Goal: Task Accomplishment & Management: Use online tool/utility

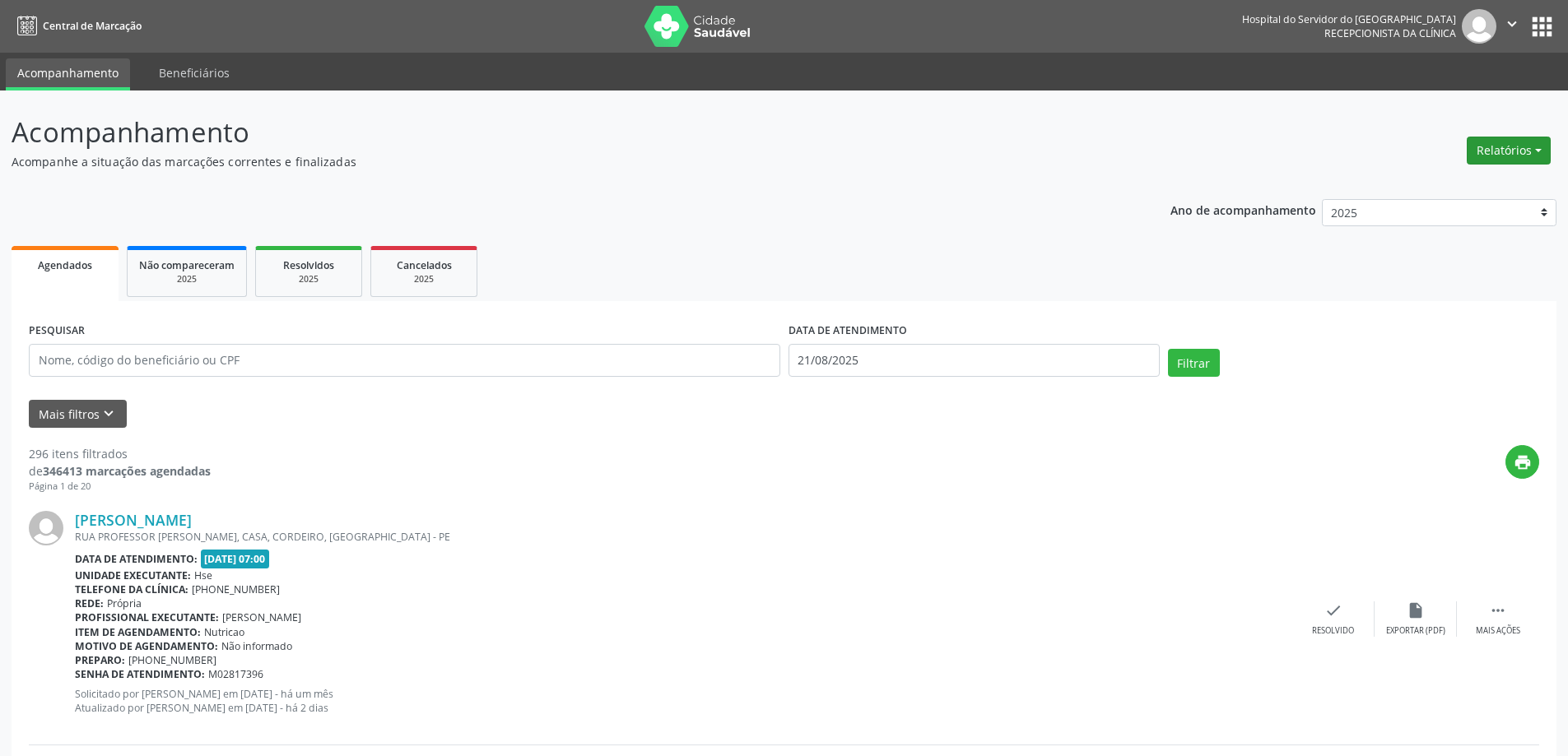
click at [1503, 150] on button "Relatórios" at bounding box center [1508, 151] width 84 height 28
click at [103, 406] on icon "keyboard_arrow_down" at bounding box center [108, 413] width 18 height 18
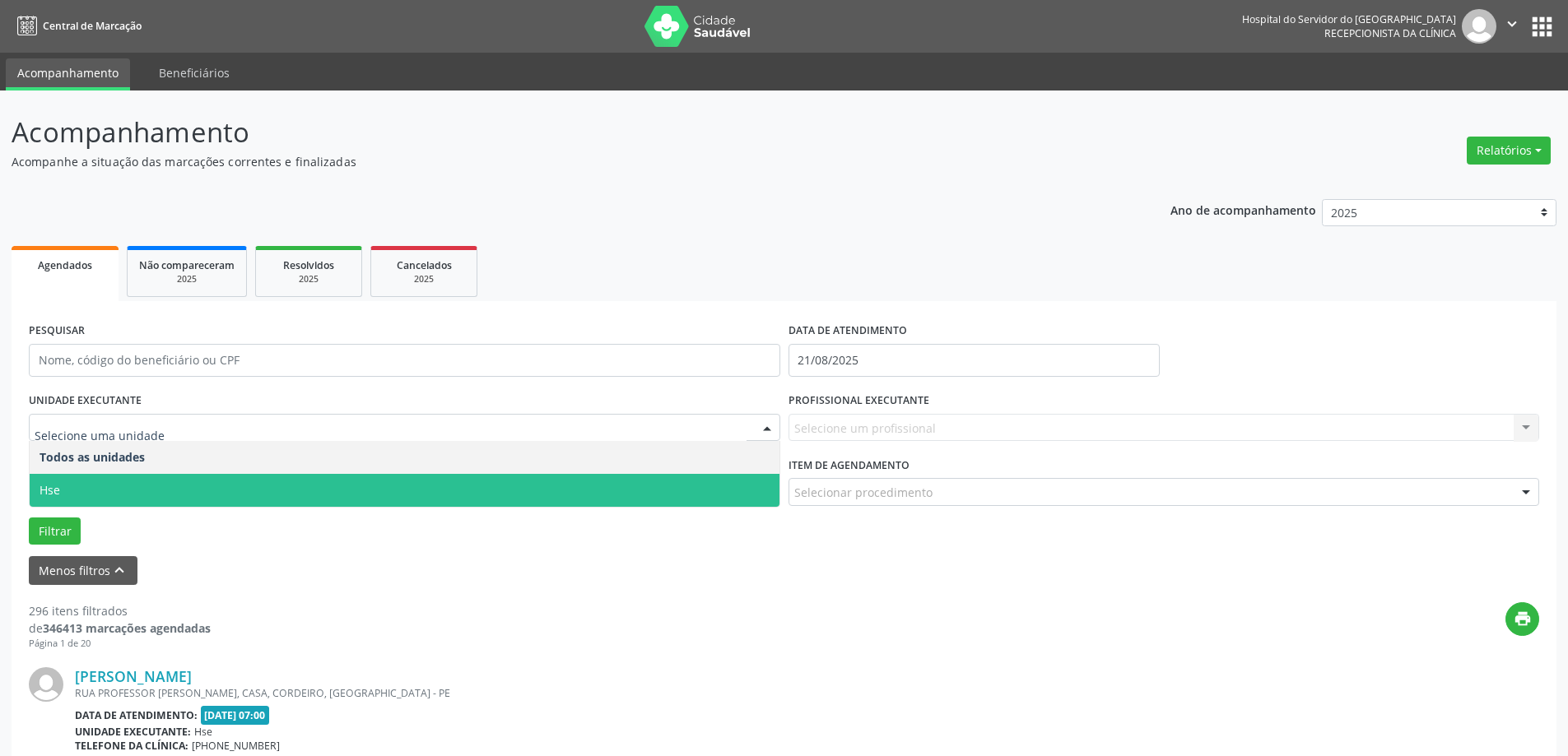
click at [189, 489] on span "Hse" at bounding box center [404, 491] width 750 height 33
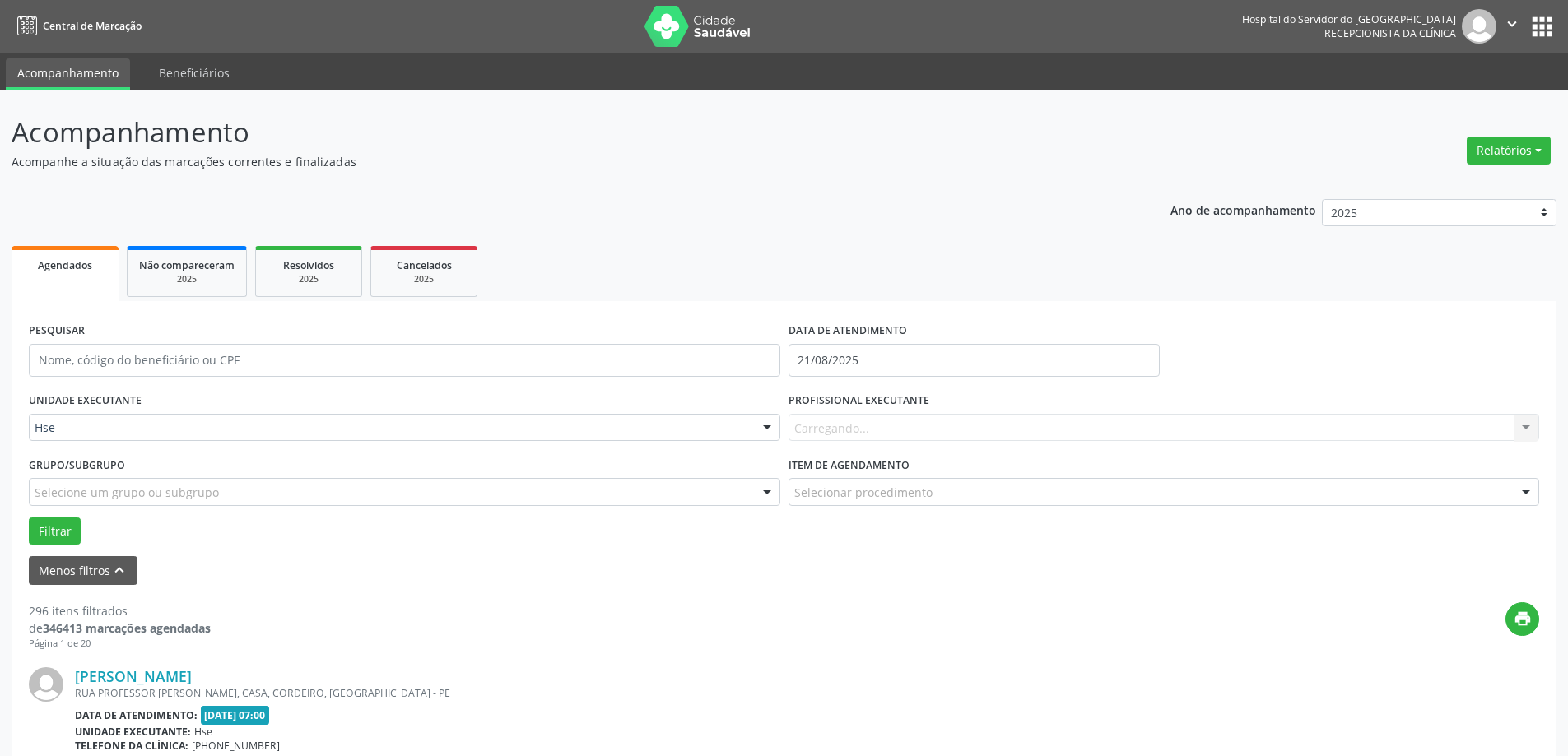
click at [847, 426] on div "Carregando... Nenhum resultado encontrado para: " " Não há nenhuma opção para s…" at bounding box center [1164, 428] width 752 height 28
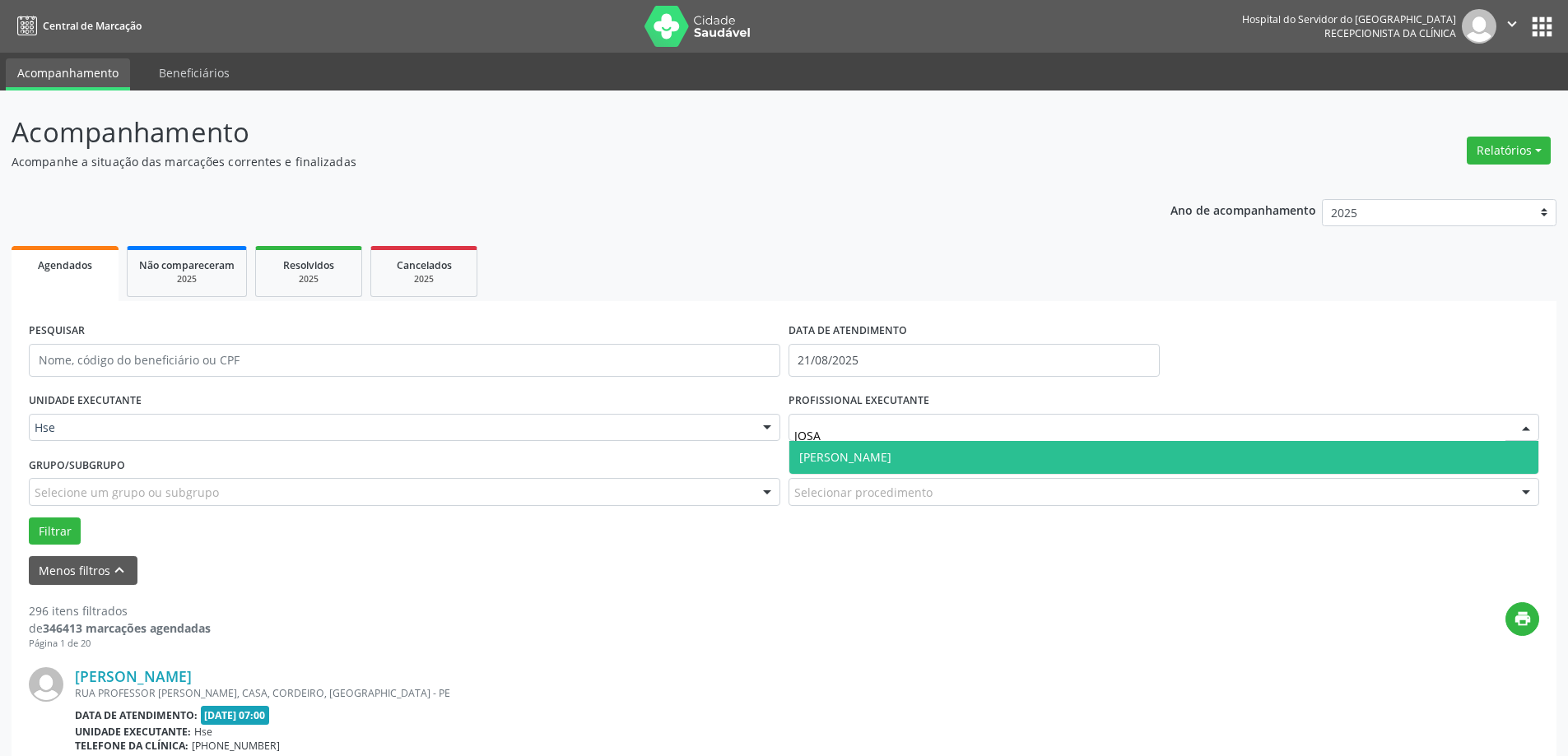
type input "JOSAN"
click at [827, 449] on span "[PERSON_NAME]" at bounding box center [1164, 457] width 750 height 33
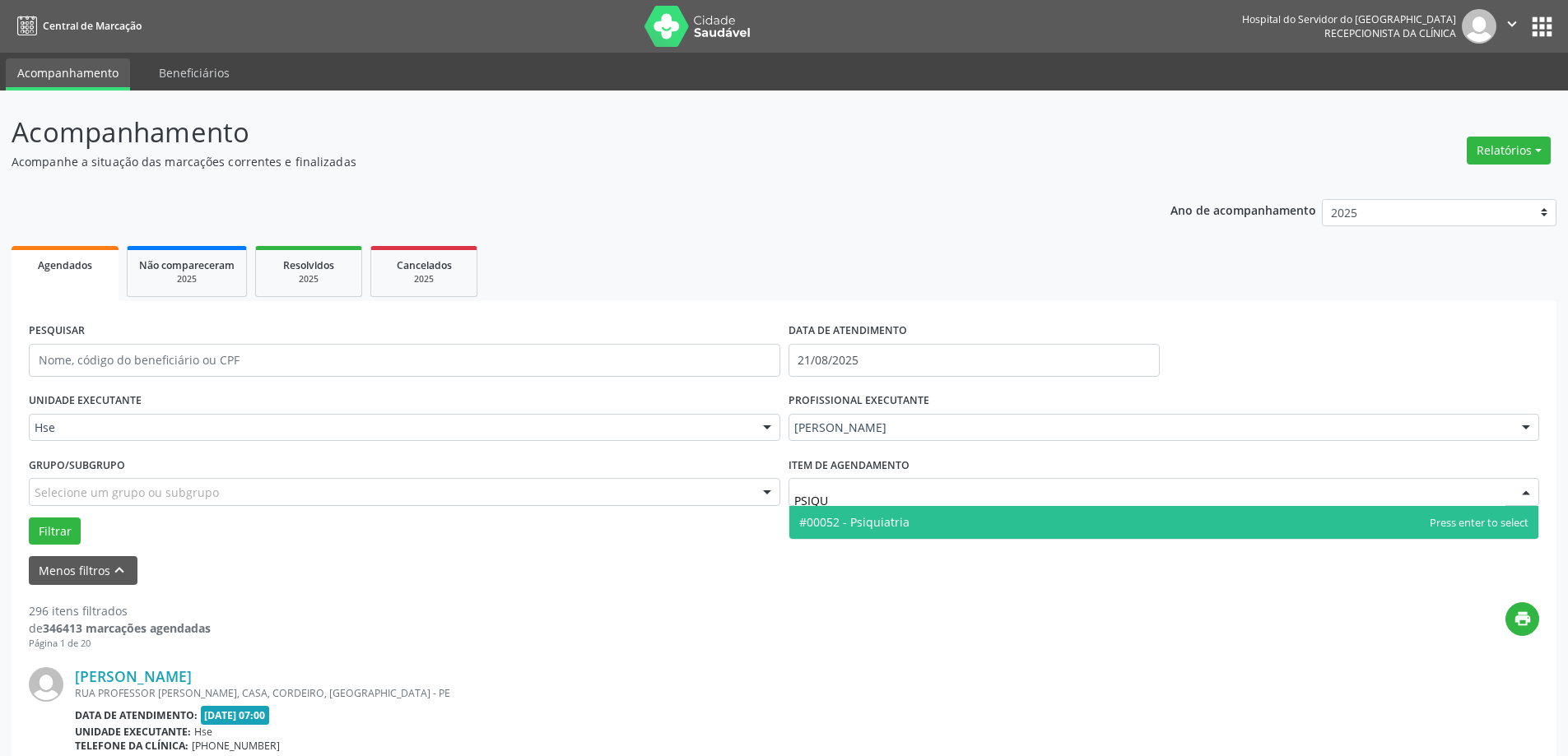
type input "PSIQUI"
click at [858, 527] on span "#00052 - Psiquiatria" at bounding box center [854, 522] width 110 height 15
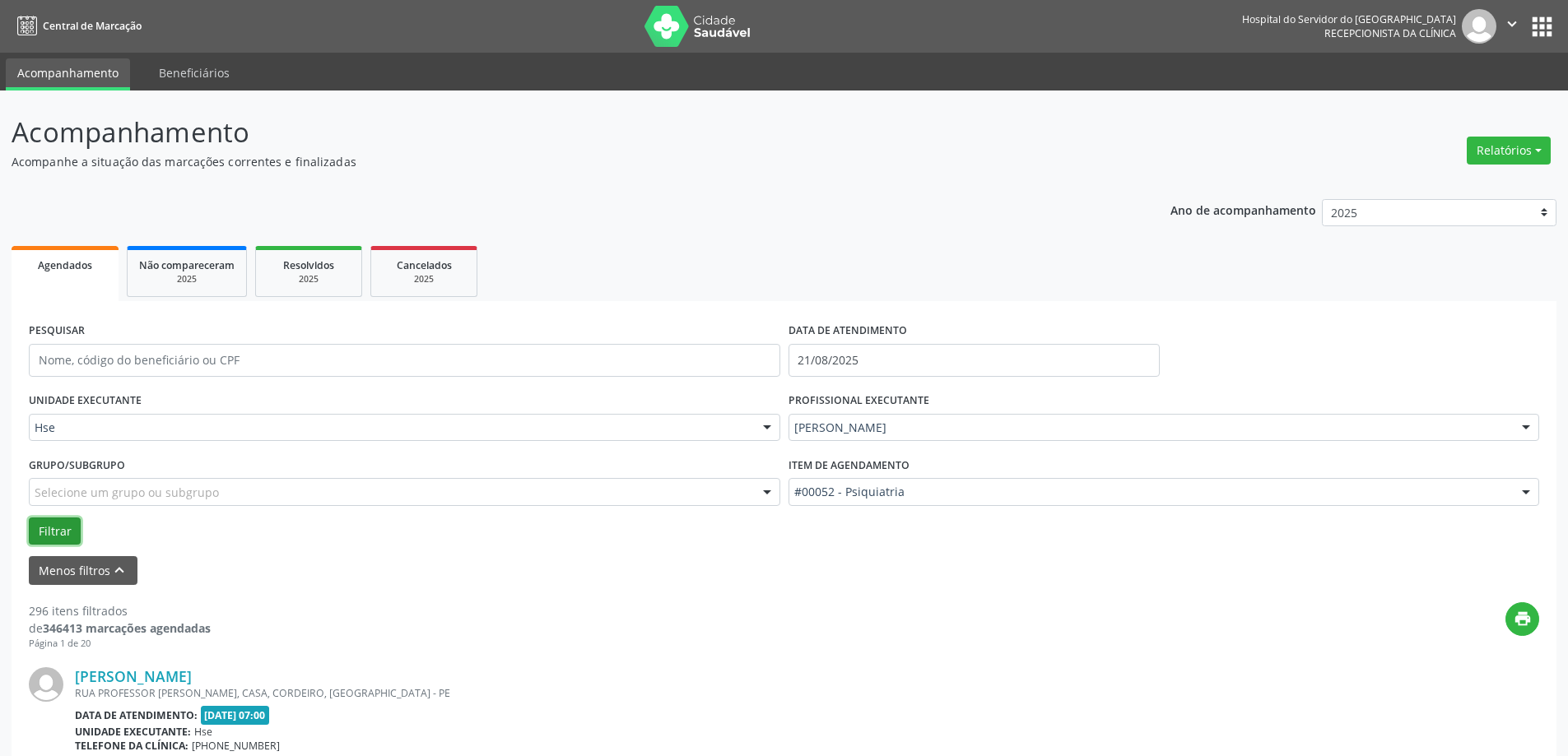
click at [53, 523] on button "Filtrar" at bounding box center [54, 531] width 52 height 28
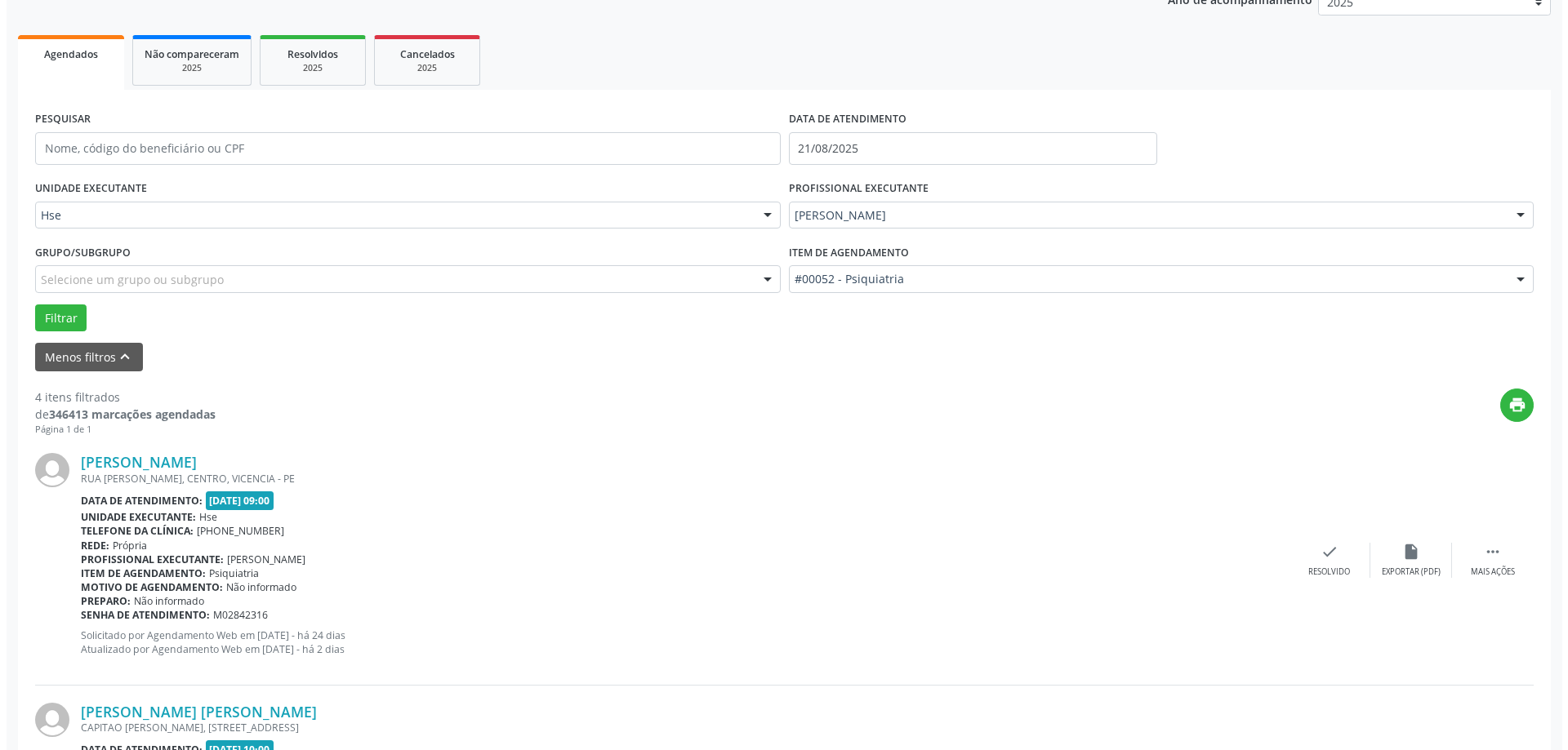
scroll to position [245, 0]
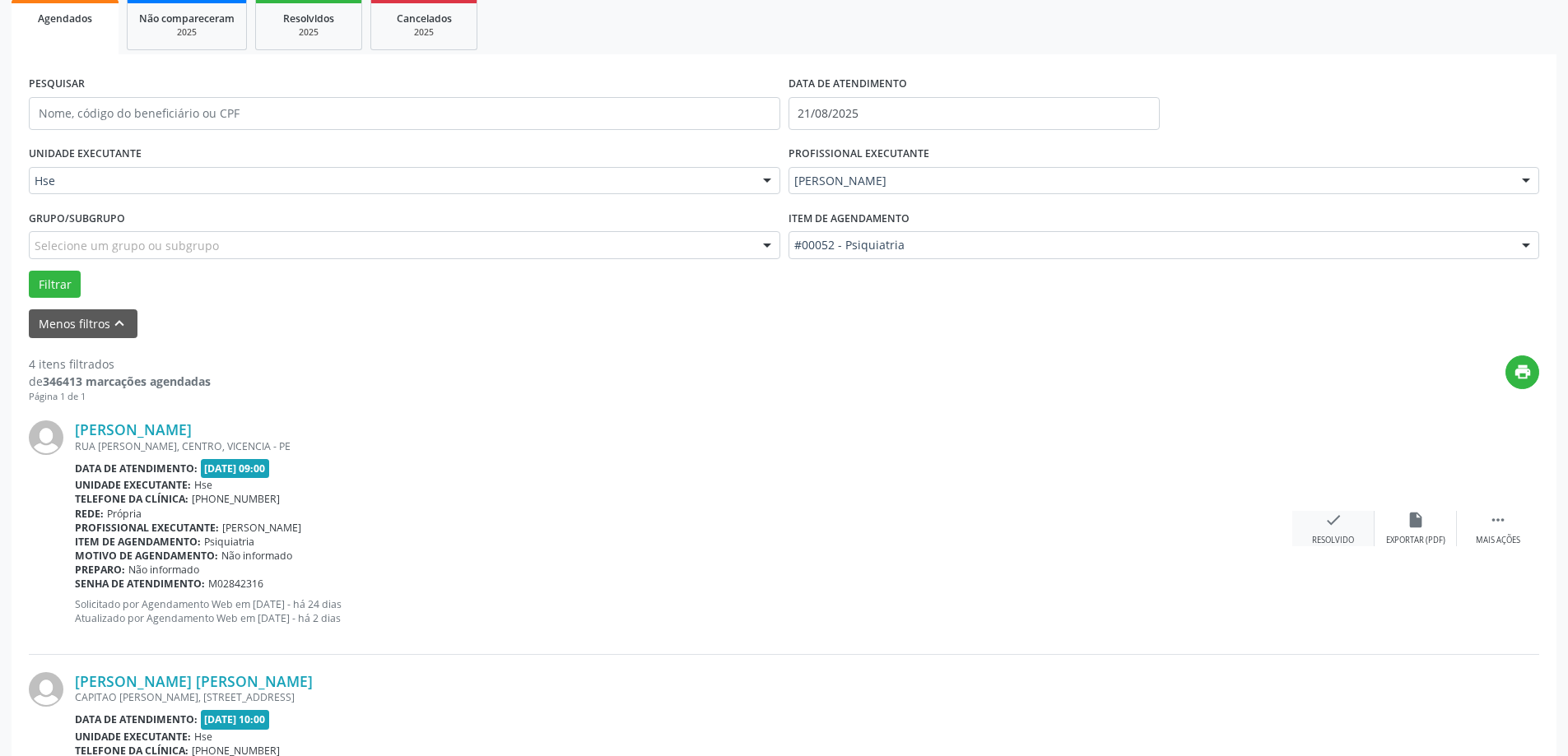
click at [1344, 533] on div "check Resolvido" at bounding box center [1334, 529] width 83 height 35
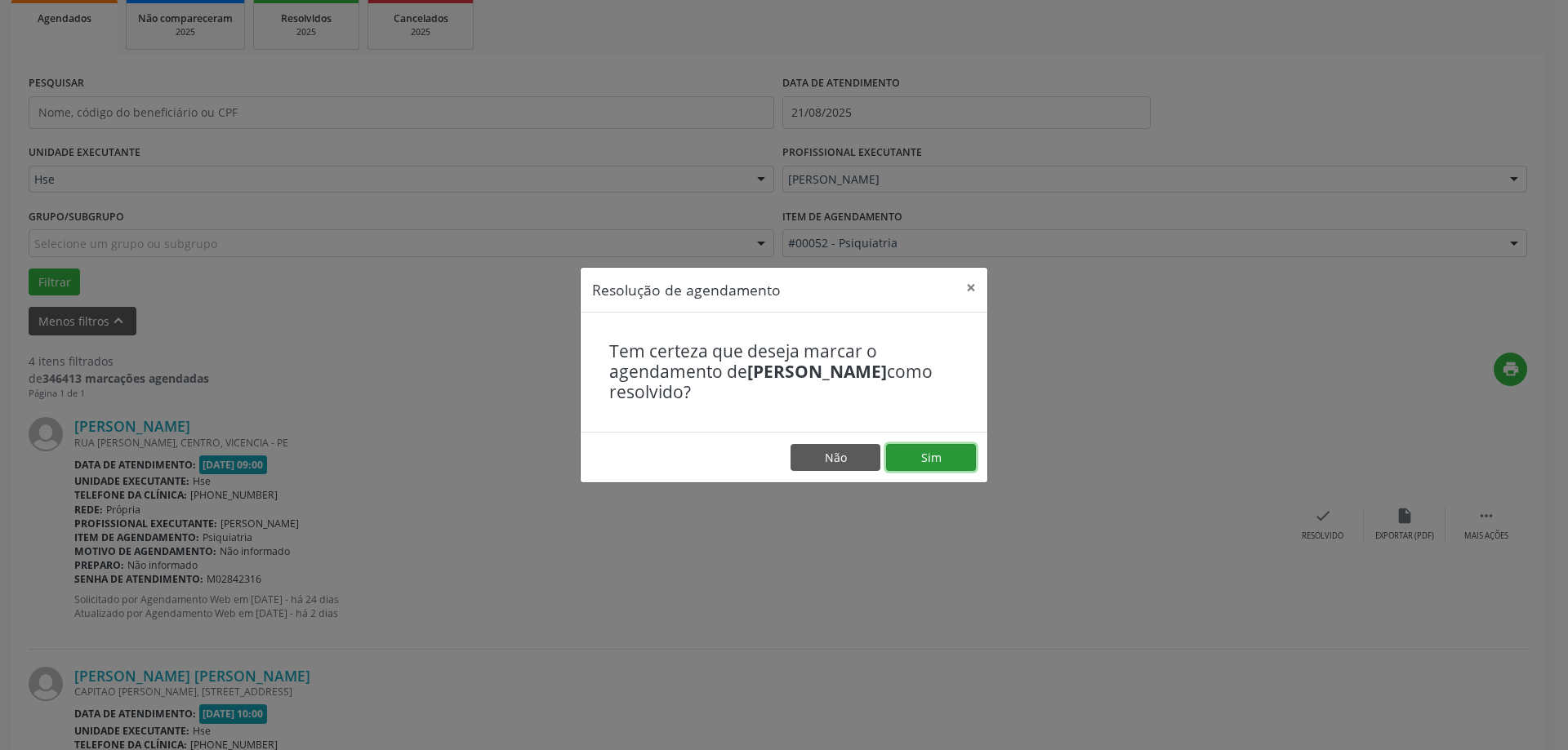
click at [905, 447] on button "Sim" at bounding box center [931, 458] width 90 height 27
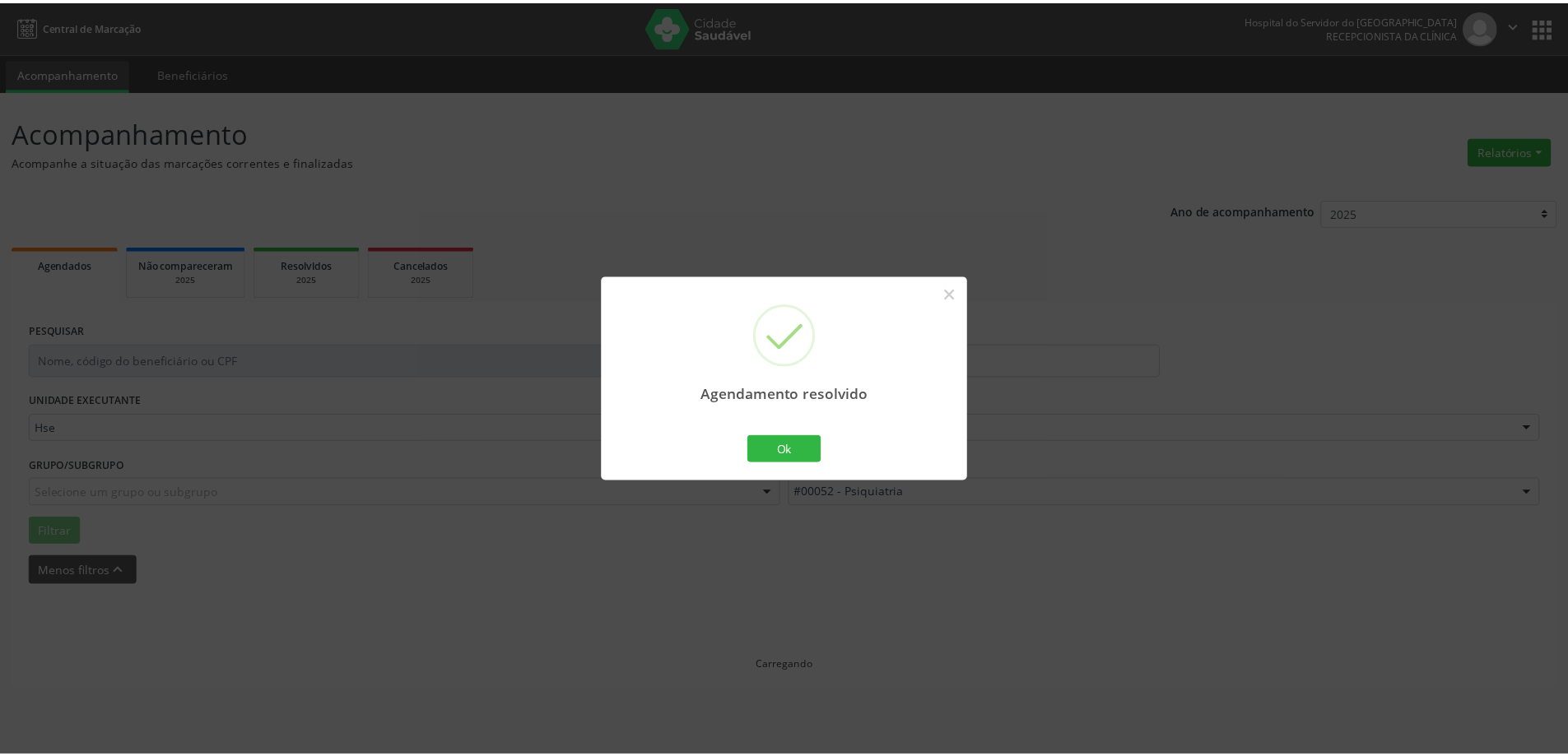
scroll to position [0, 0]
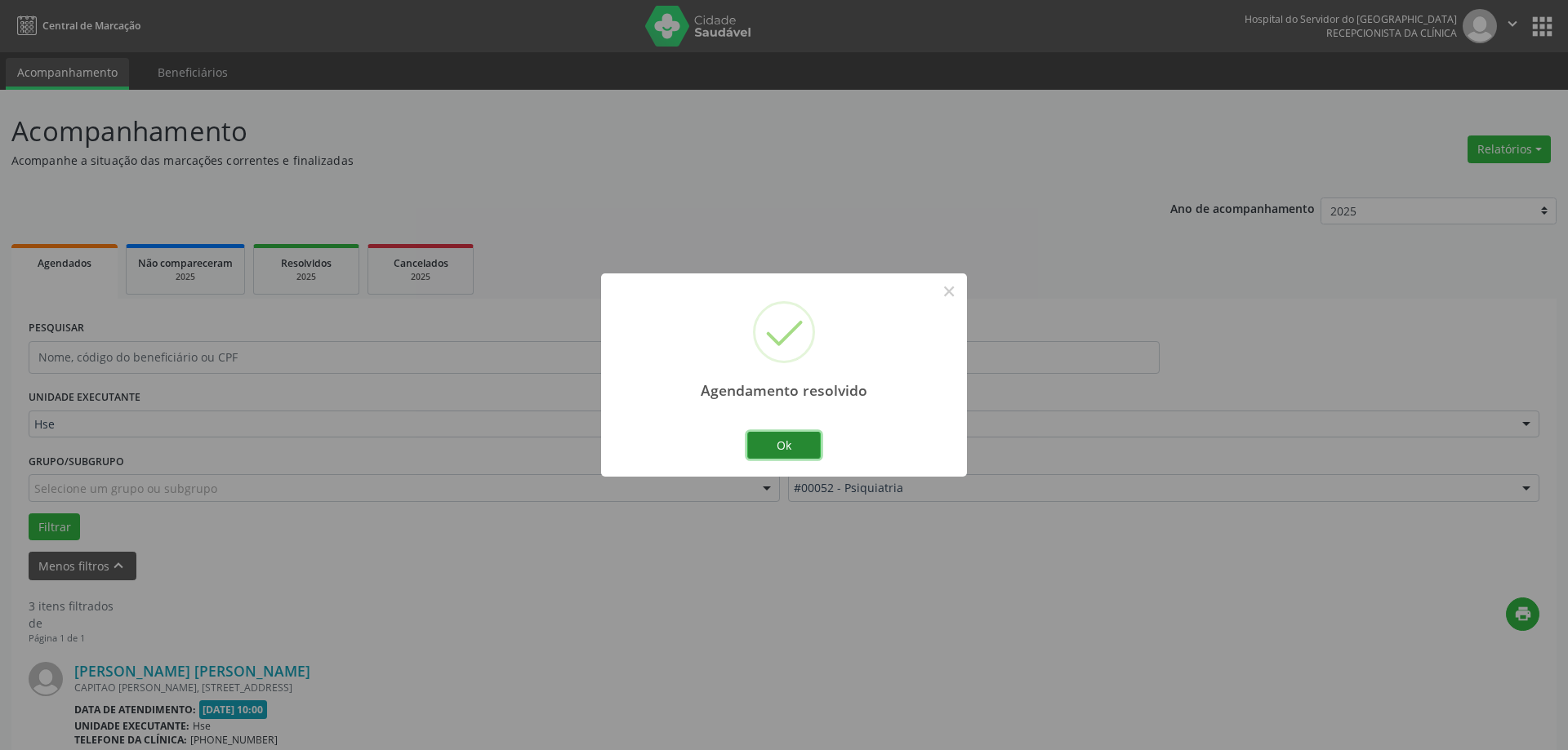
click at [778, 444] on button "Ok" at bounding box center [784, 446] width 73 height 27
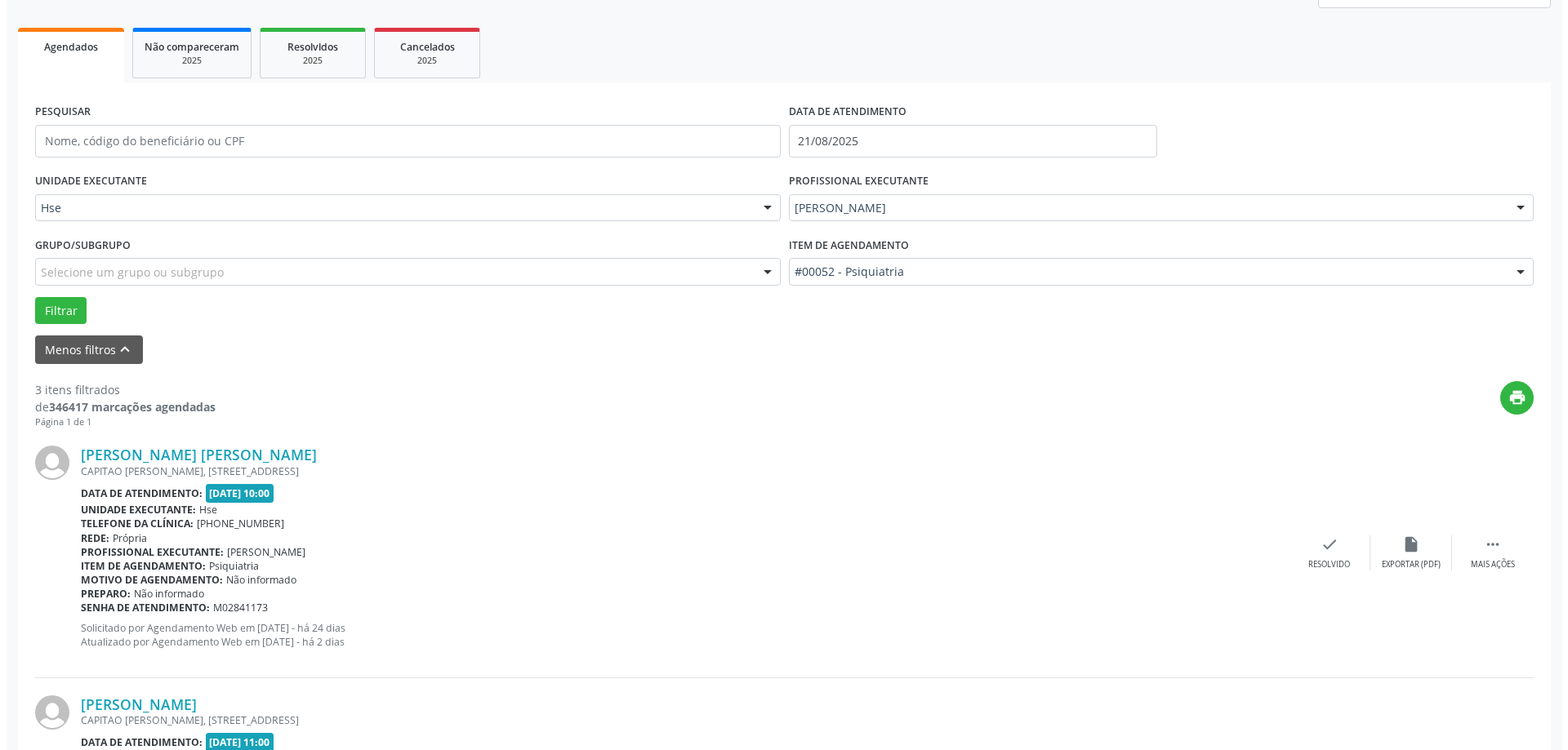
scroll to position [245, 0]
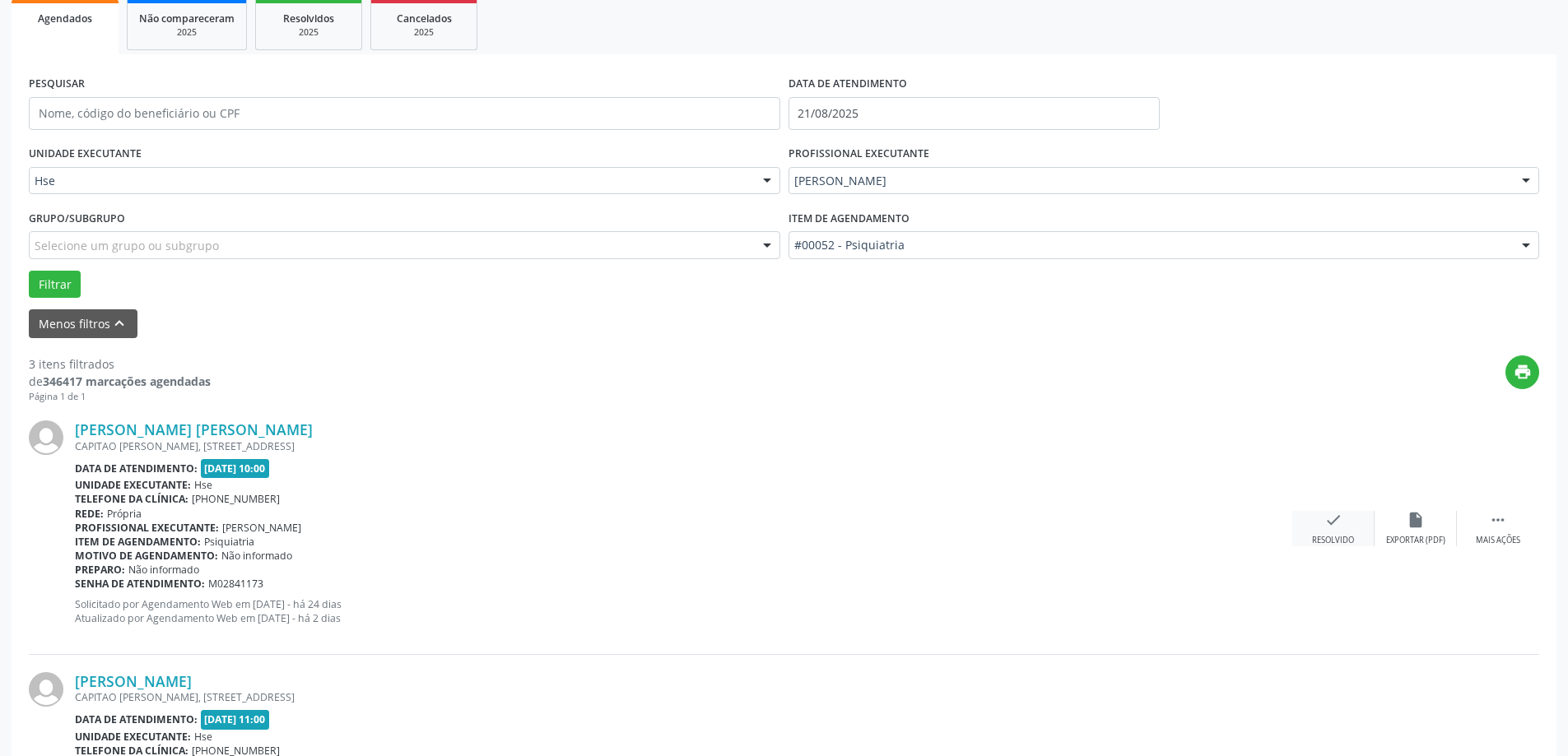
click at [1317, 531] on div "check Resolvido" at bounding box center [1334, 529] width 83 height 35
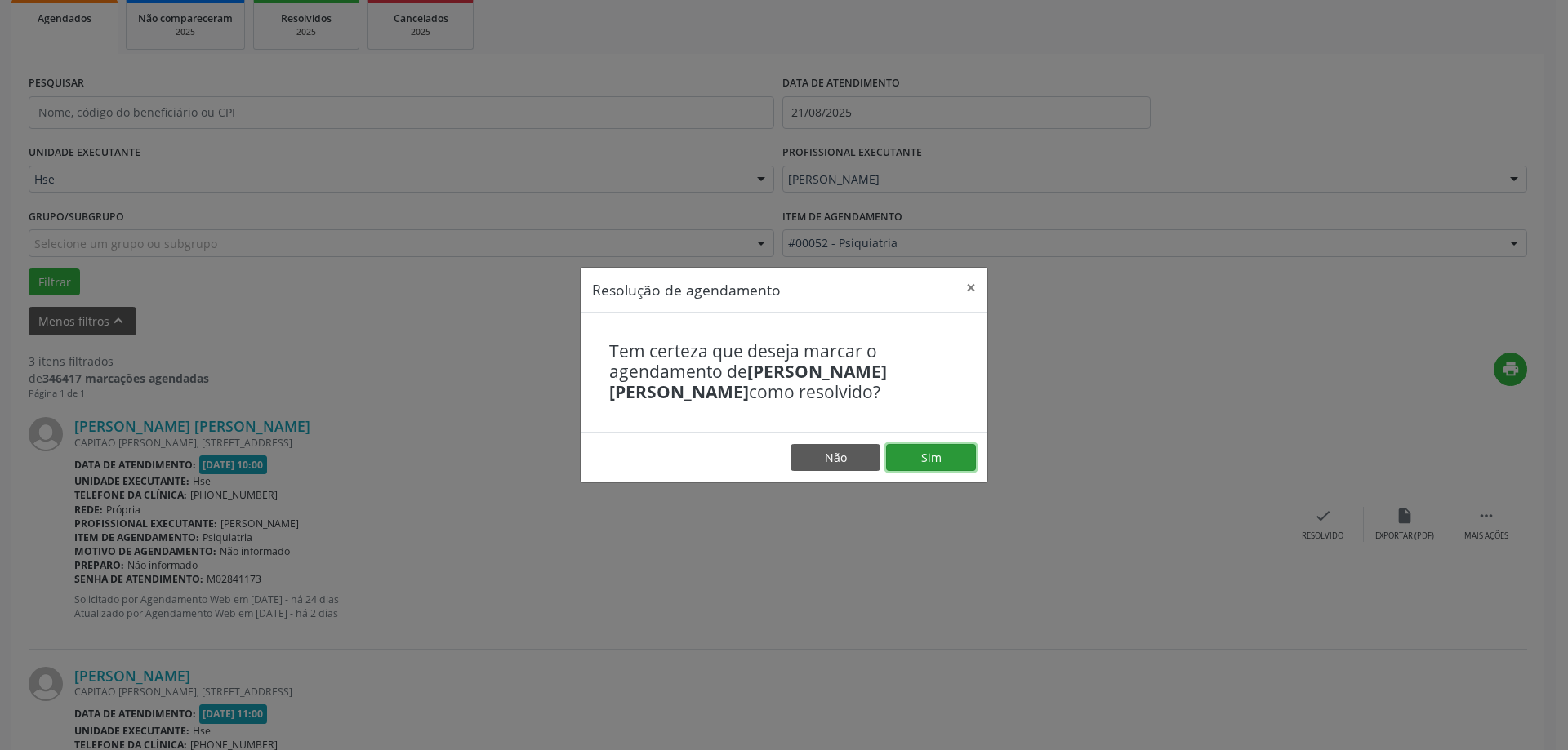
click at [956, 457] on button "Sim" at bounding box center [931, 458] width 90 height 27
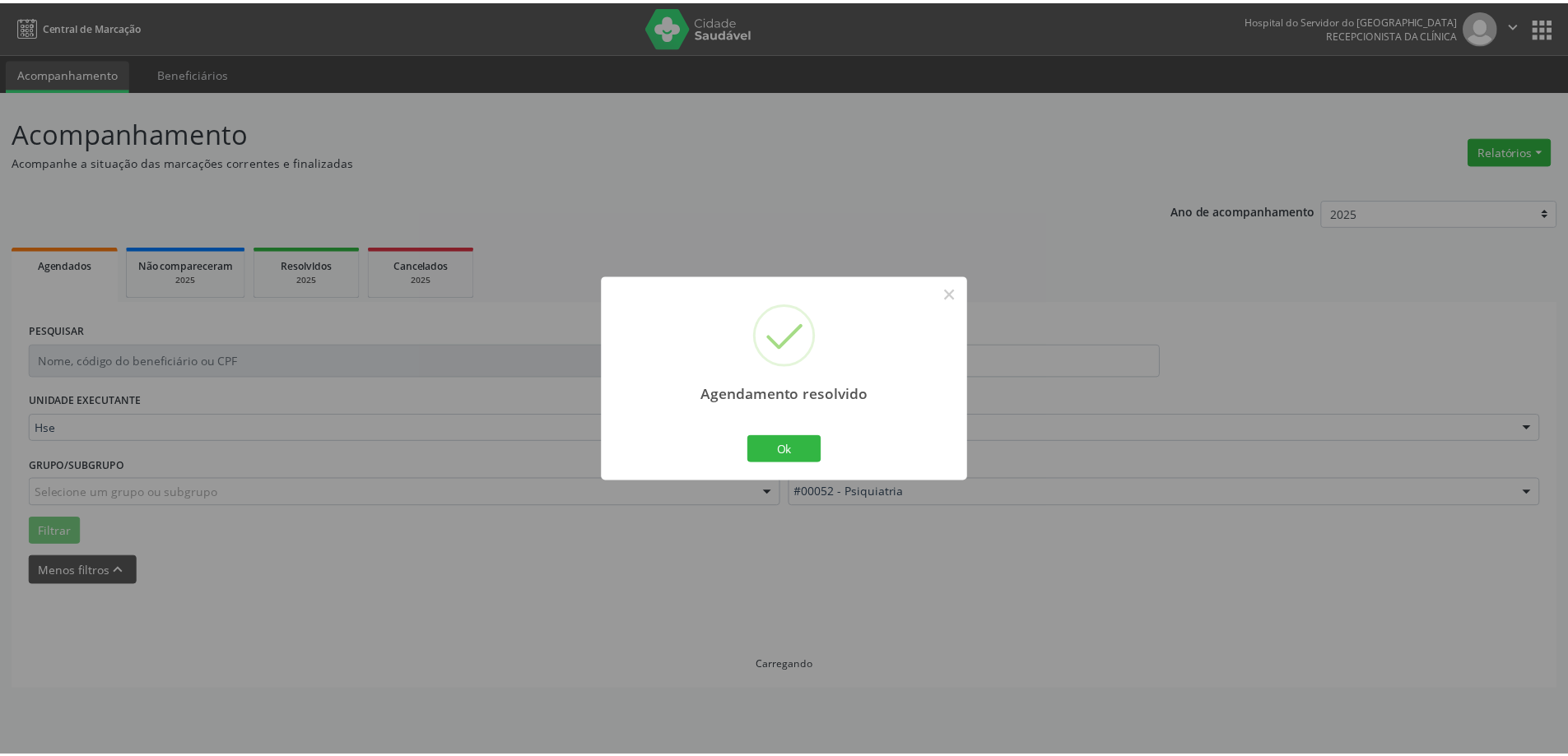
scroll to position [0, 0]
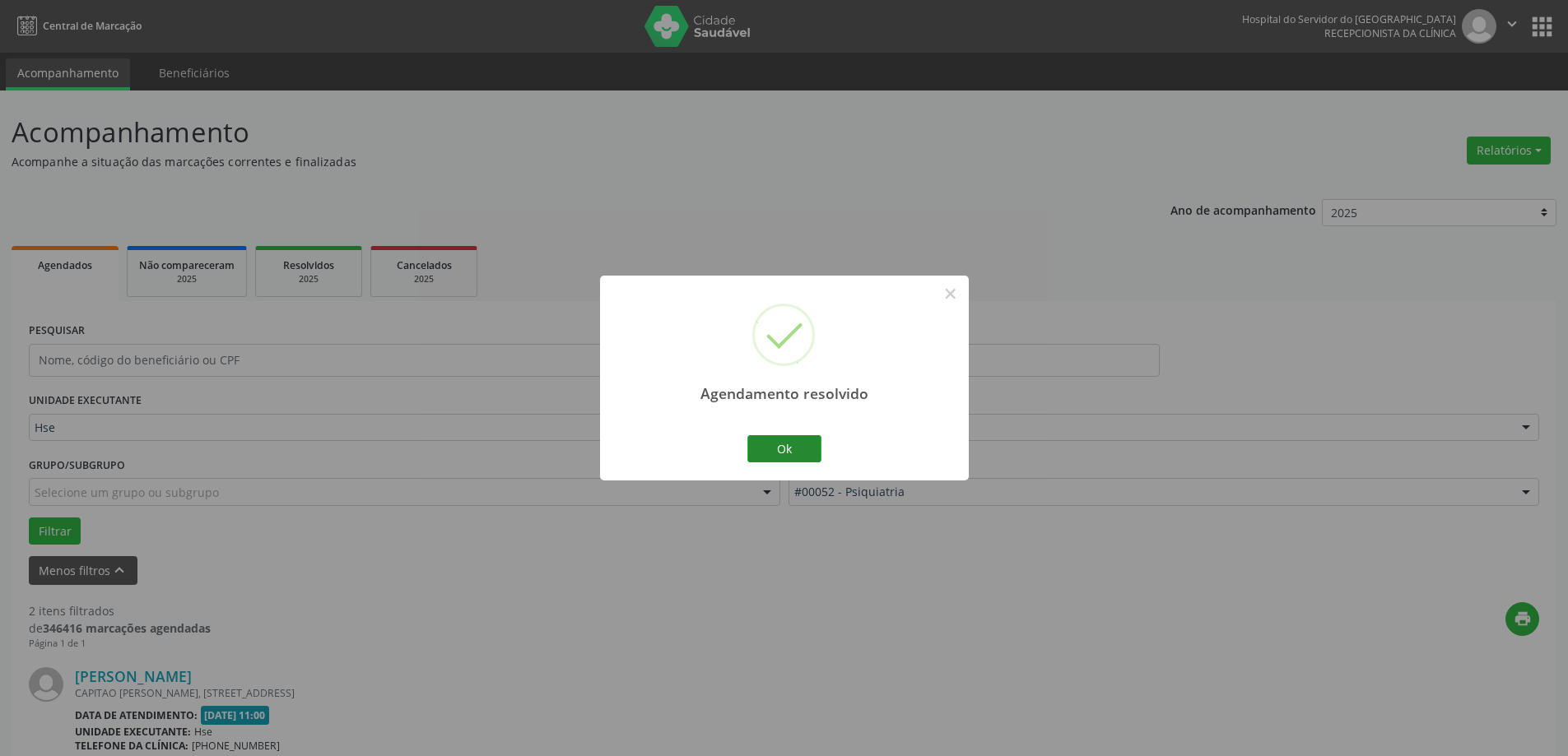
click at [821, 452] on div "Ok Cancel" at bounding box center [784, 449] width 82 height 34
click at [802, 461] on button "Ok" at bounding box center [784, 449] width 74 height 28
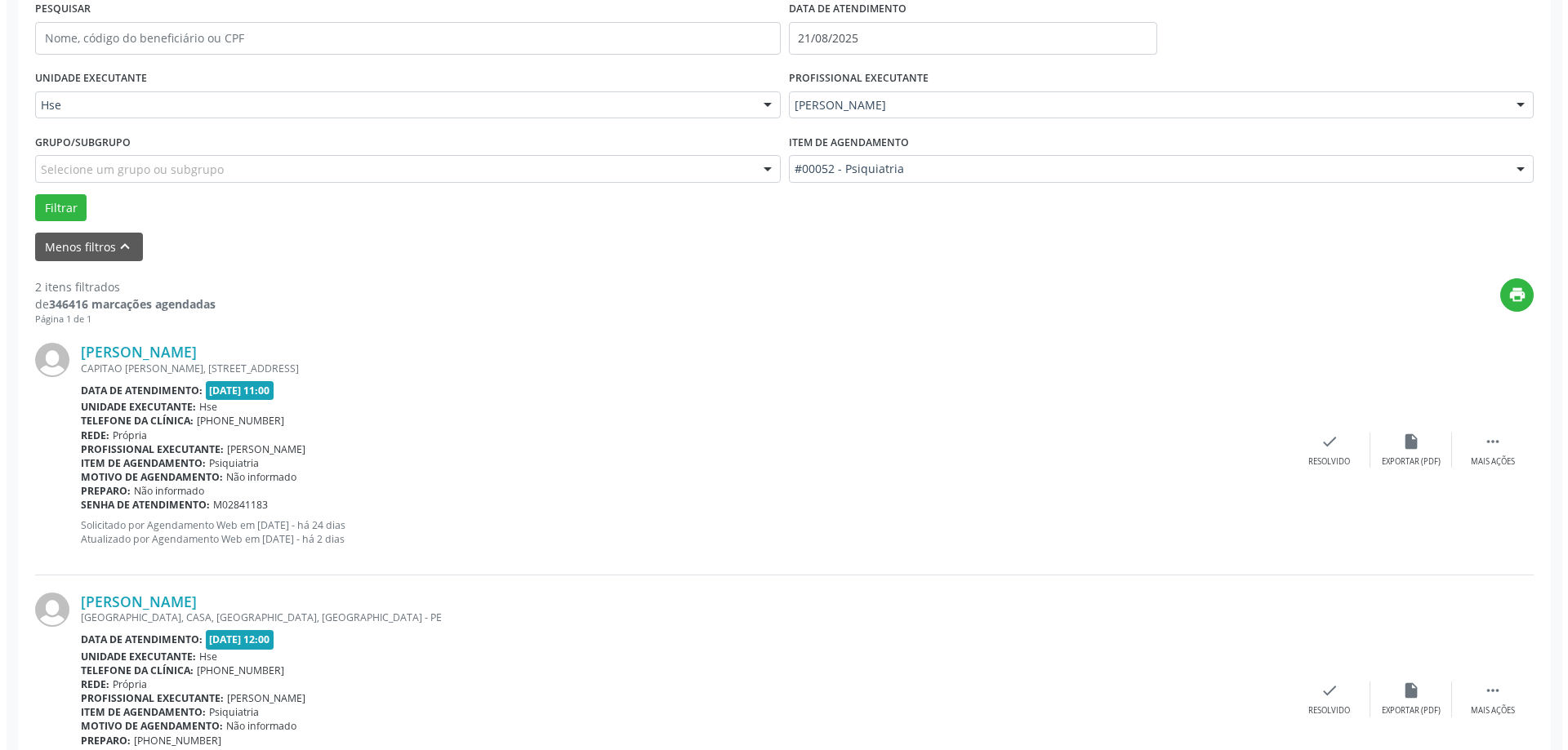
scroll to position [326, 0]
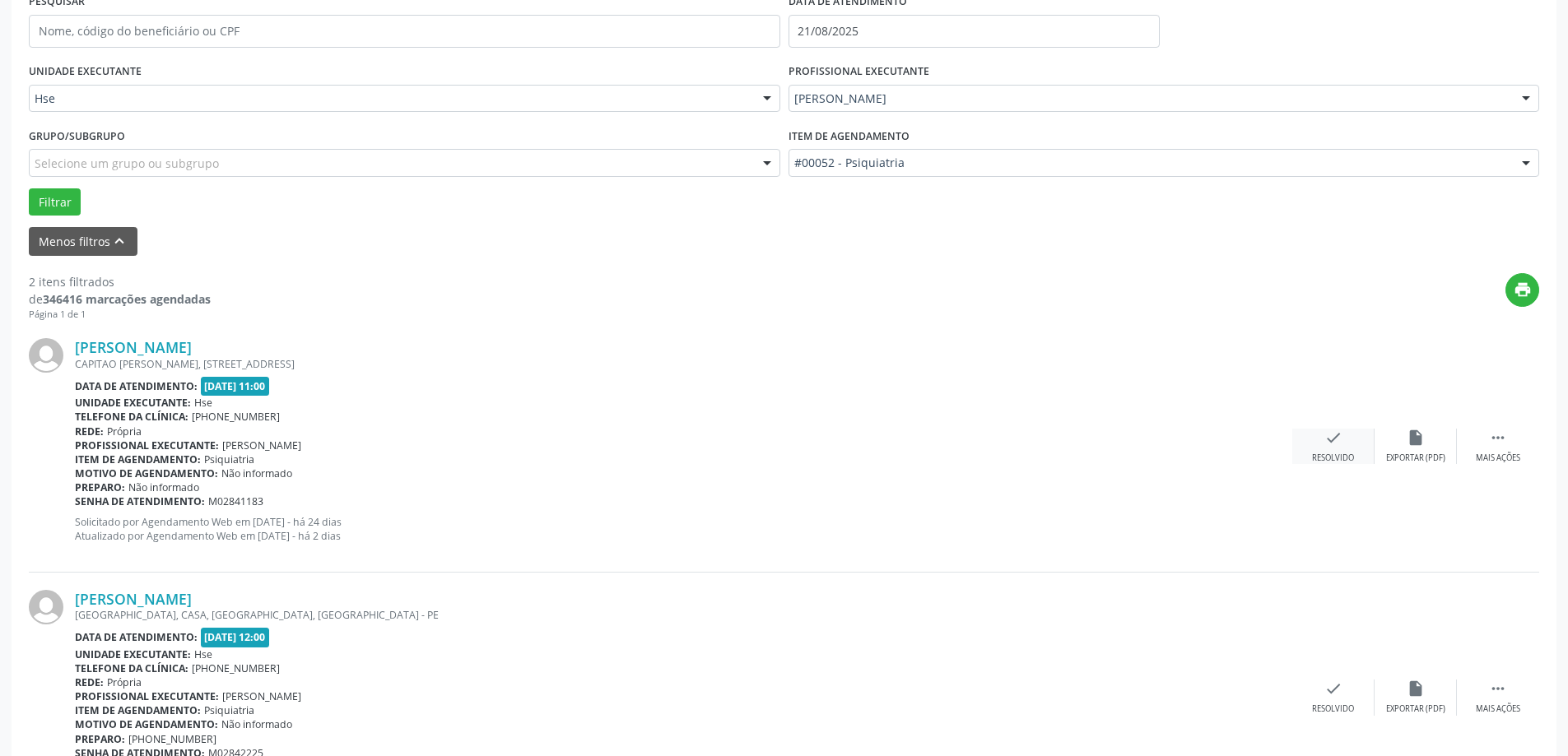
click at [1334, 452] on div "check Resolvido" at bounding box center [1334, 446] width 83 height 35
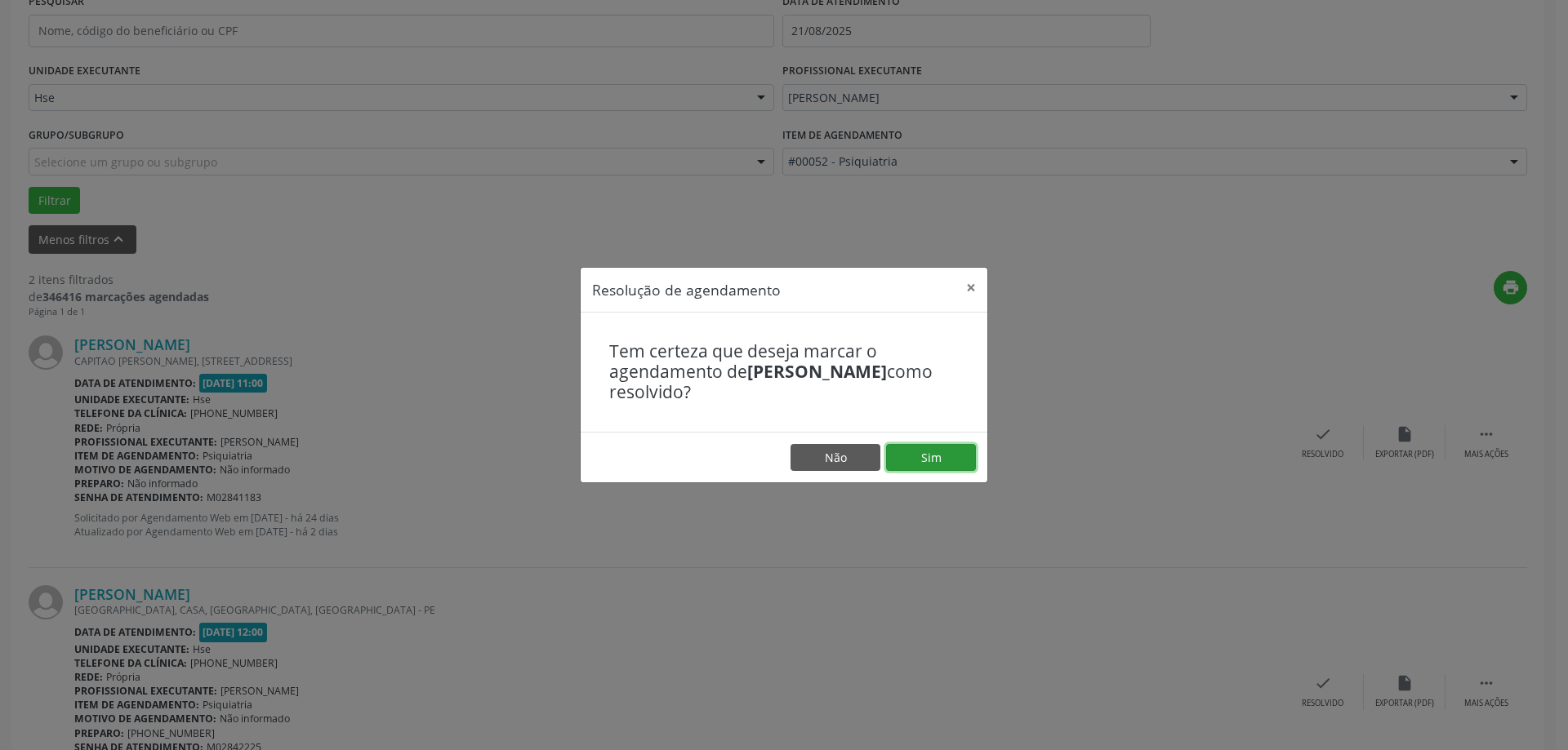
click at [958, 463] on button "Sim" at bounding box center [931, 458] width 90 height 27
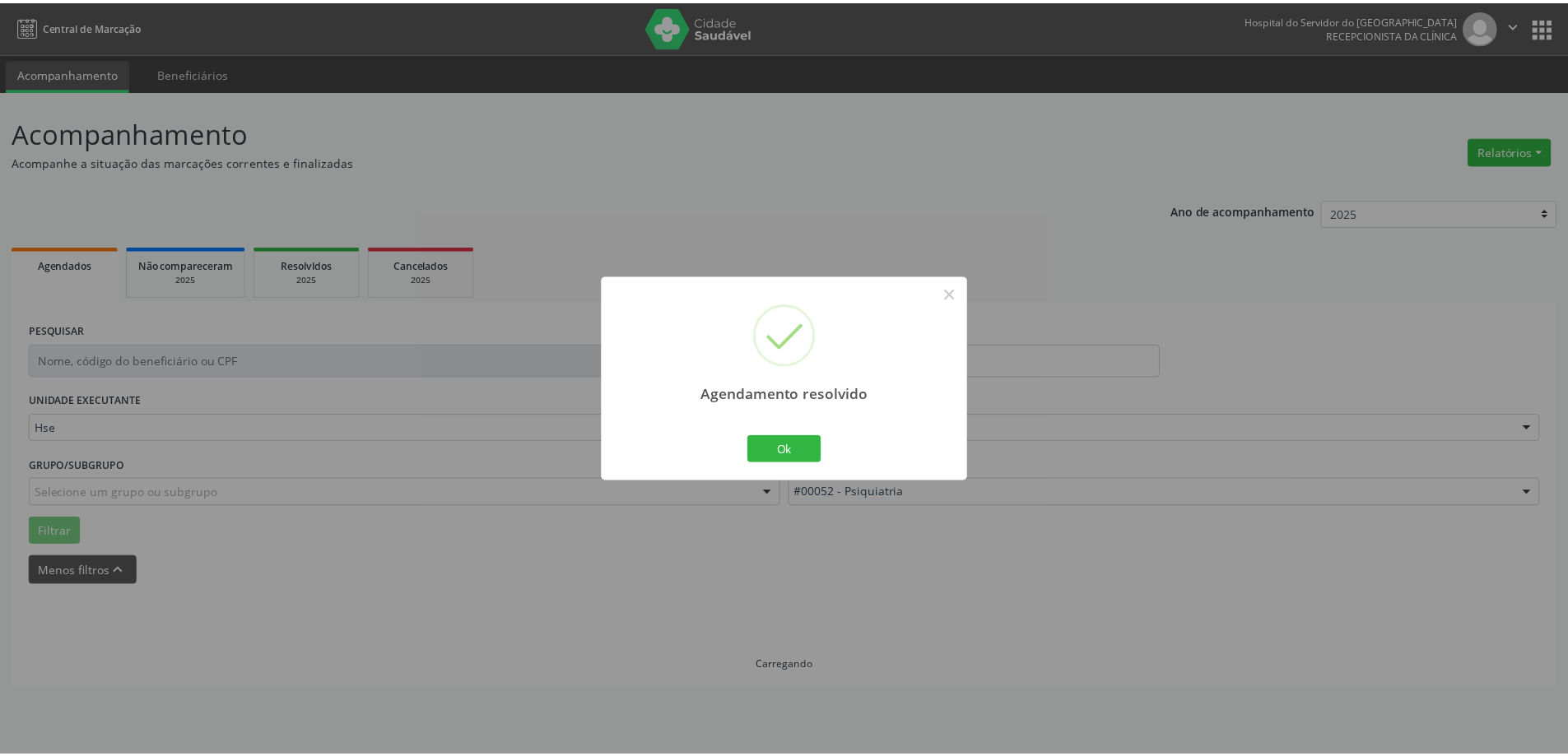
scroll to position [0, 0]
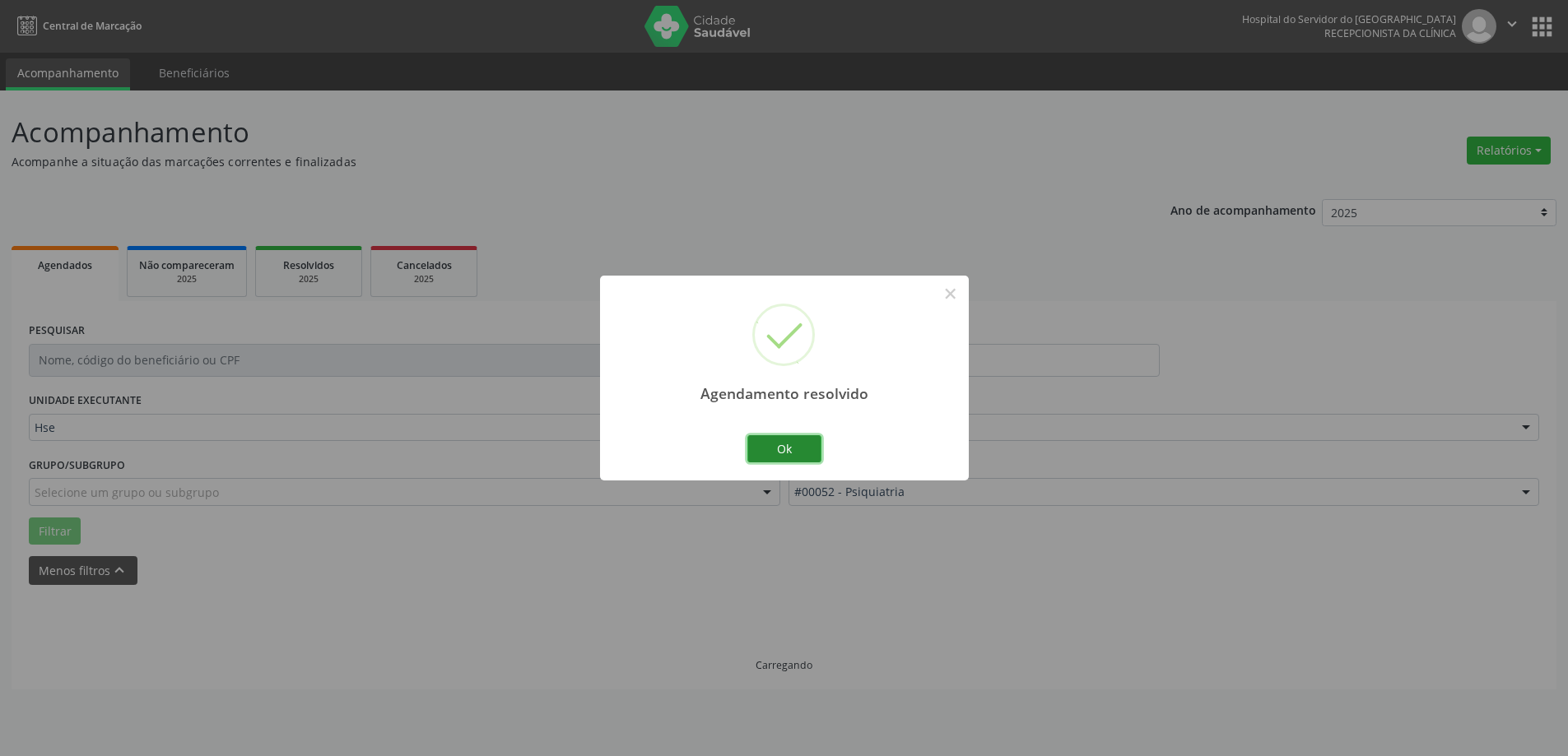
click at [795, 444] on button "Ok" at bounding box center [784, 449] width 74 height 28
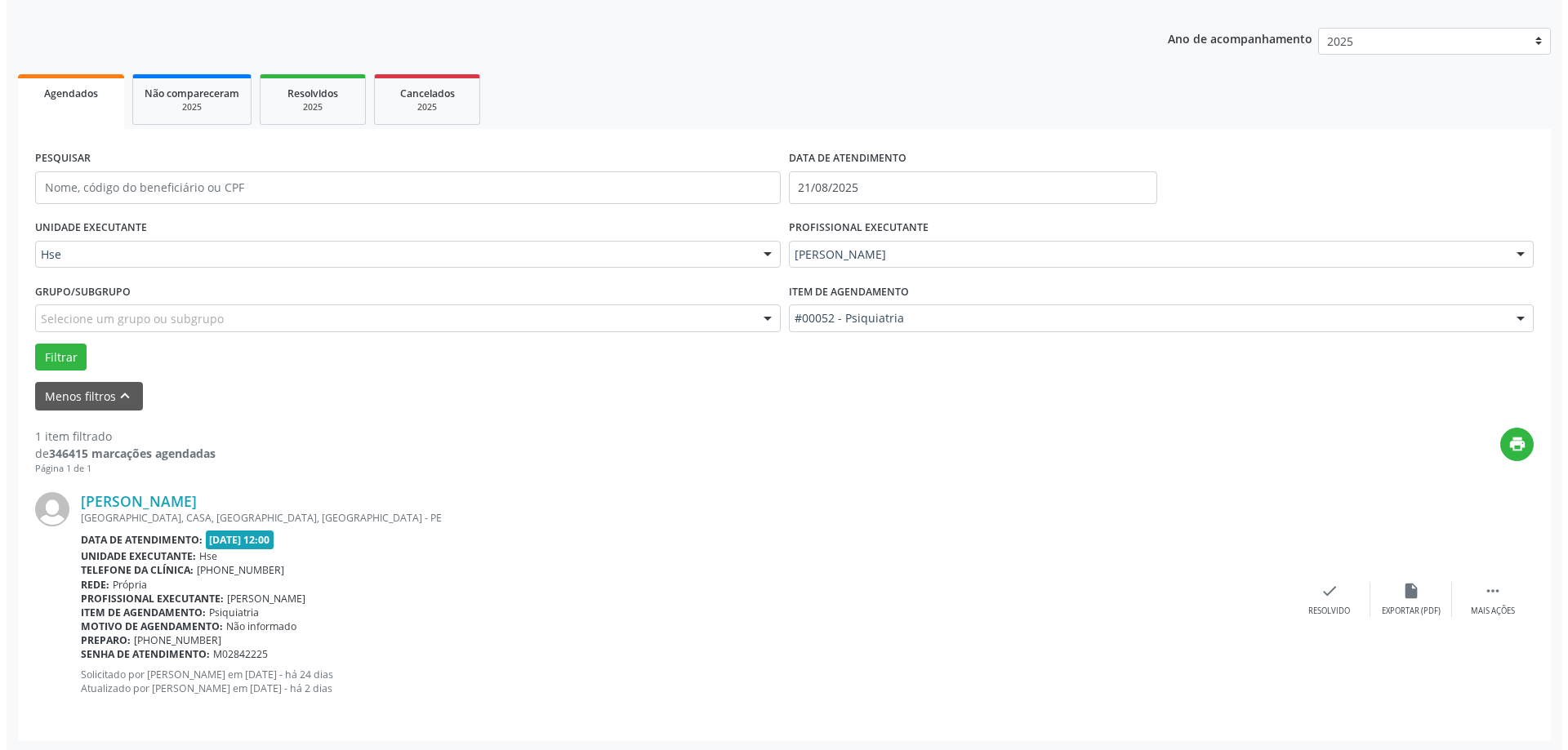
scroll to position [173, 0]
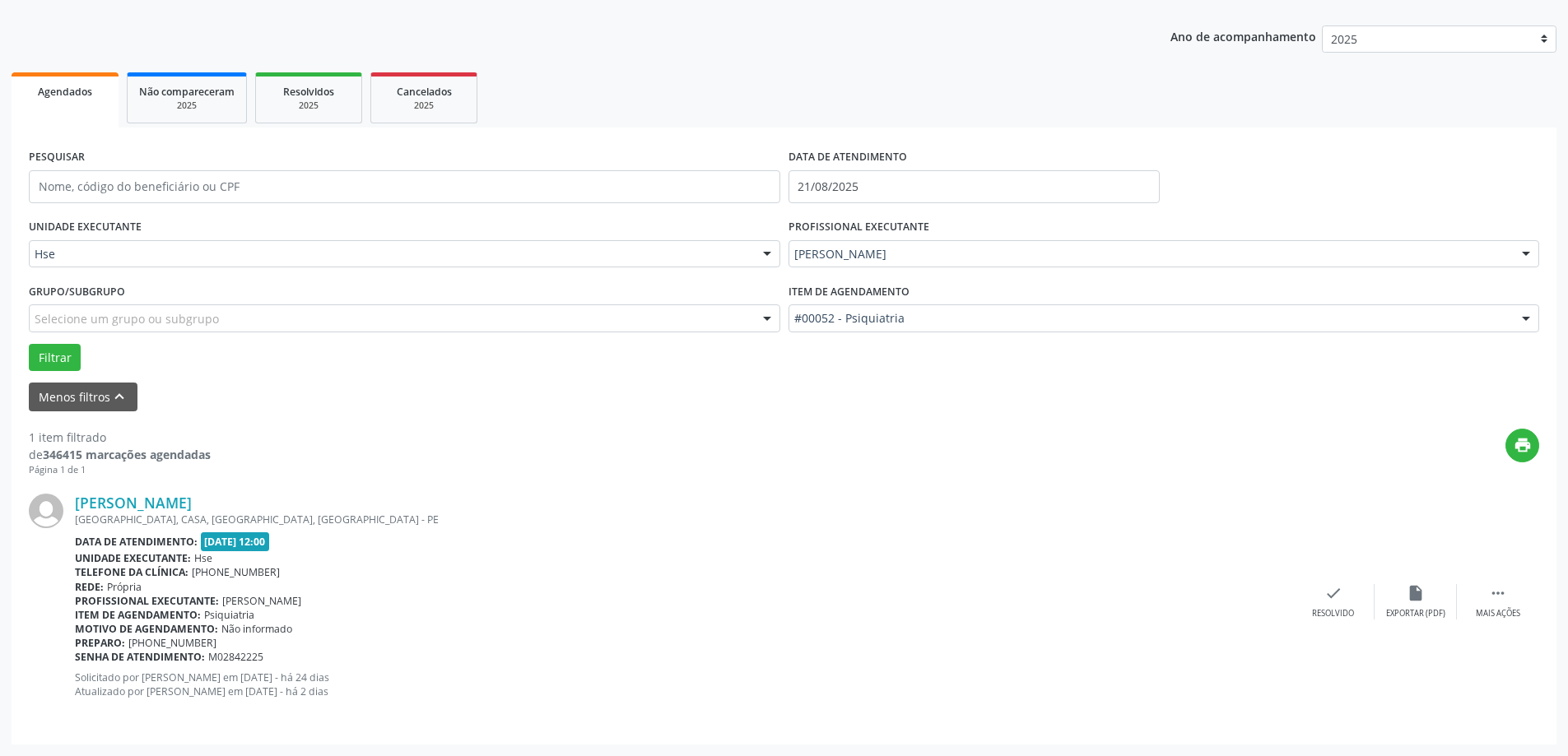
click at [1324, 584] on div "[PERSON_NAME] [GEOGRAPHIC_DATA], CASA, [GEOGRAPHIC_DATA], [GEOGRAPHIC_DATA] - P…" at bounding box center [784, 601] width 1510 height 251
click at [1324, 590] on icon "check" at bounding box center [1333, 593] width 18 height 18
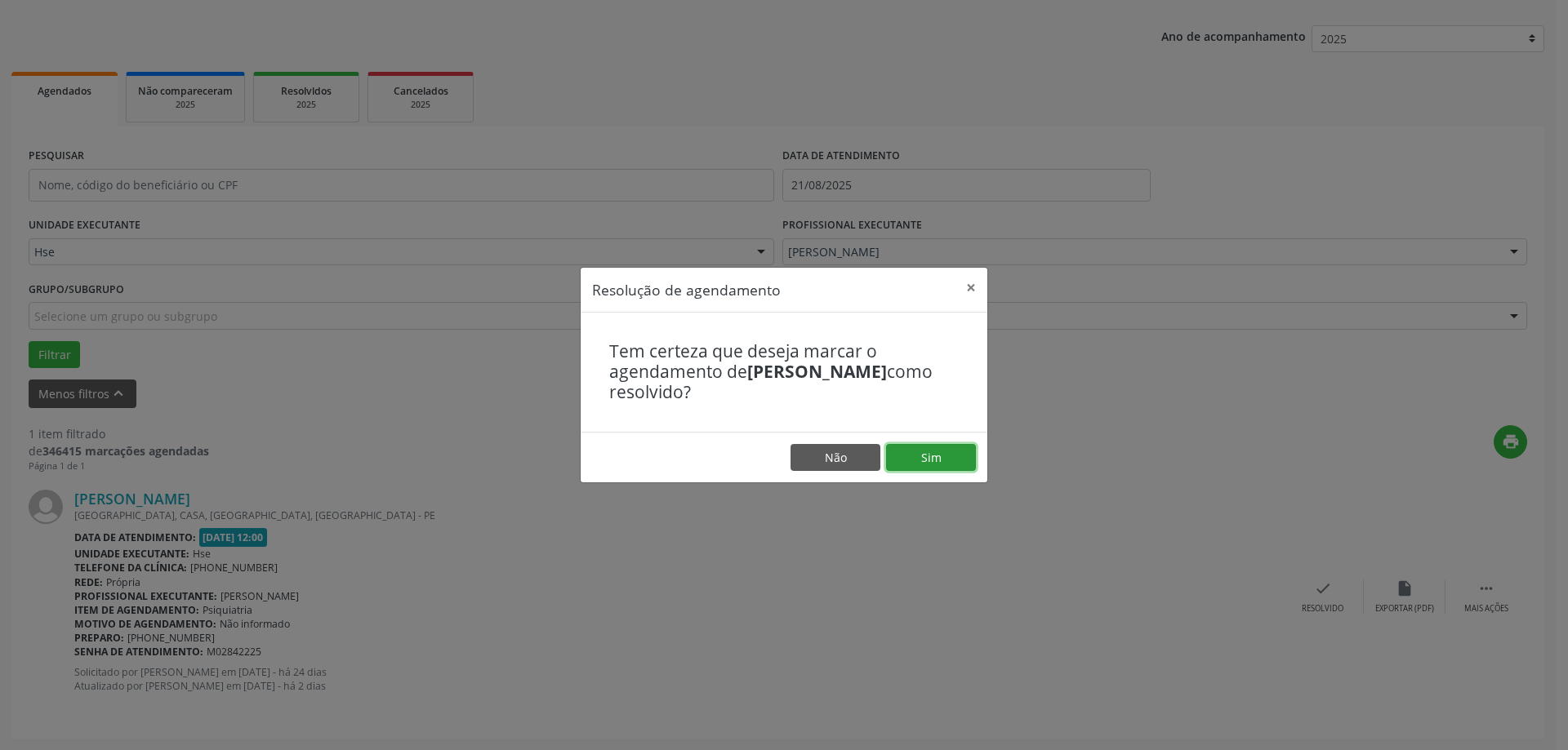
click at [943, 463] on button "Sim" at bounding box center [931, 458] width 90 height 27
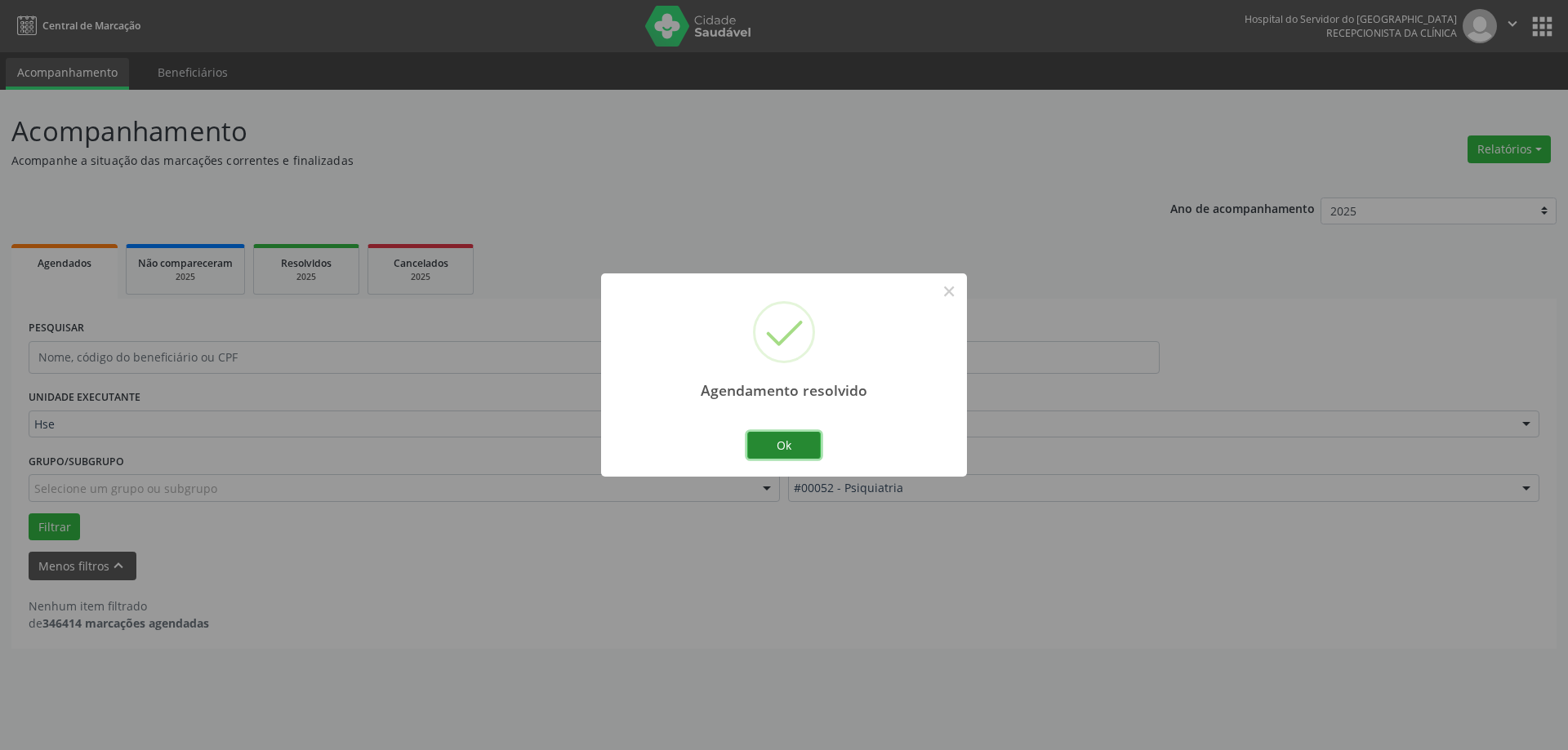
click at [794, 442] on button "Ok" at bounding box center [784, 446] width 73 height 27
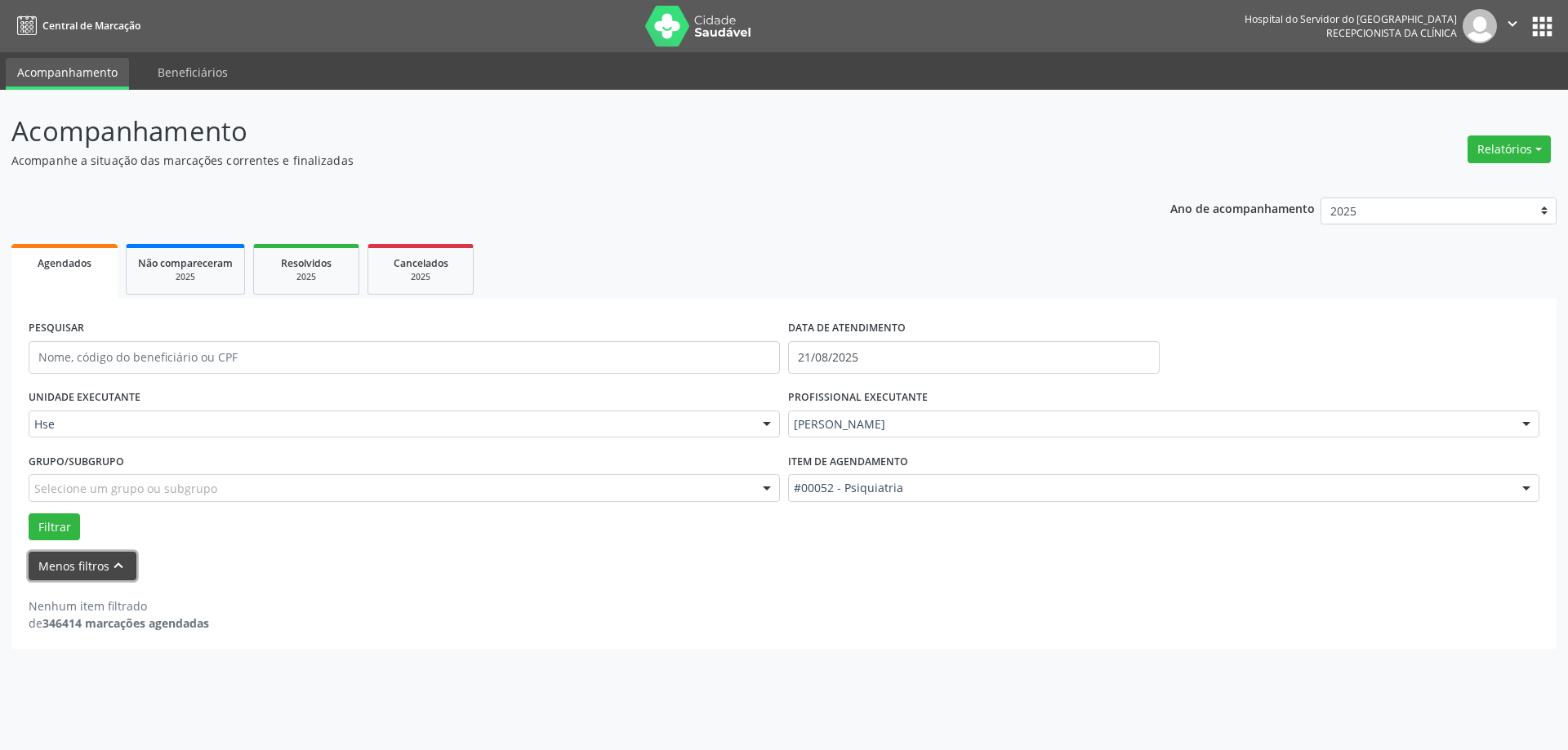
click at [94, 554] on button "Menos filtros keyboard_arrow_up" at bounding box center [82, 565] width 108 height 28
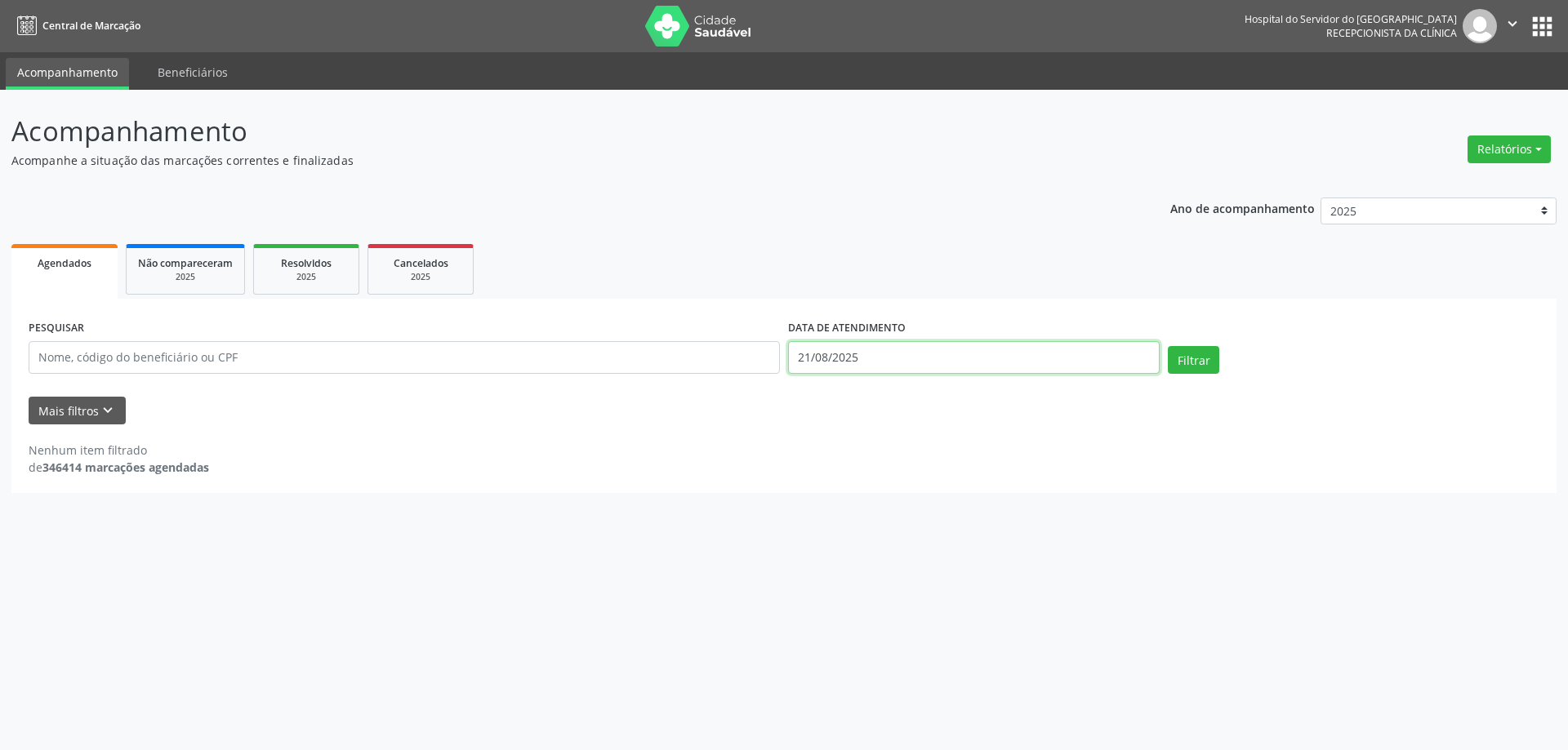
click at [872, 356] on input "21/08/2025" at bounding box center [973, 358] width 372 height 32
click at [944, 537] on span "21" at bounding box center [943, 541] width 32 height 32
type input "21/08/2025"
click at [814, 306] on div "PESQUISAR DATA DE ATENDIMENTO Filtrar UNIDADE EXECUTANTE Hse Todos as unidades …" at bounding box center [784, 396] width 1545 height 194
click at [164, 365] on input "text" at bounding box center [403, 358] width 751 height 32
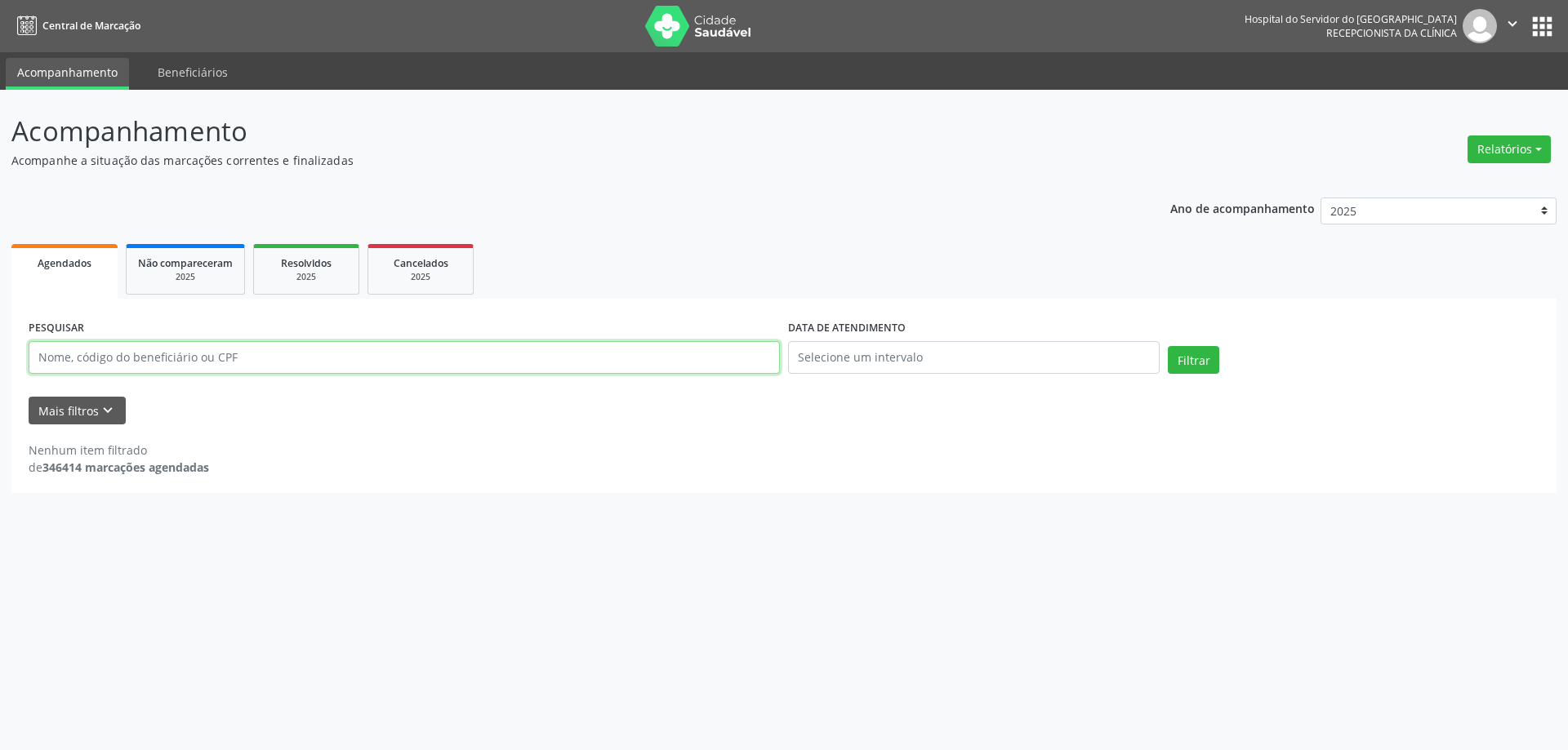
paste input "[PERSON_NAME]"
click at [1168, 346] on button "Filtrar" at bounding box center [1194, 360] width 51 height 27
click at [285, 359] on input "[PERSON_NAME]" at bounding box center [403, 358] width 751 height 32
click at [1168, 346] on button "Filtrar" at bounding box center [1194, 360] width 51 height 27
click at [238, 353] on input "[PERSON_NAME]" at bounding box center [403, 358] width 751 height 32
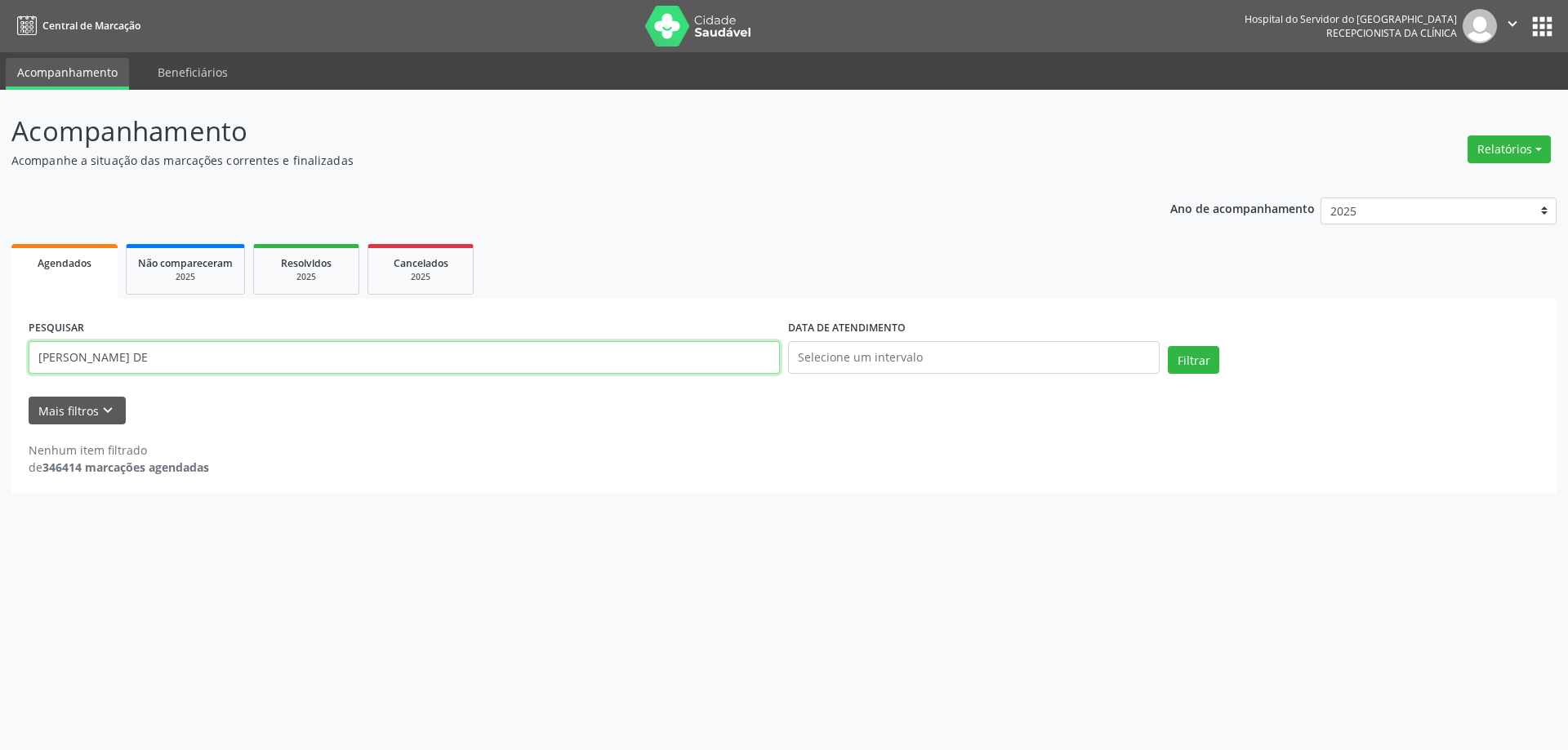
type input "[PERSON_NAME] DE"
click at [1168, 346] on button "Filtrar" at bounding box center [1194, 360] width 51 height 27
